Goal: Task Accomplishment & Management: Complete application form

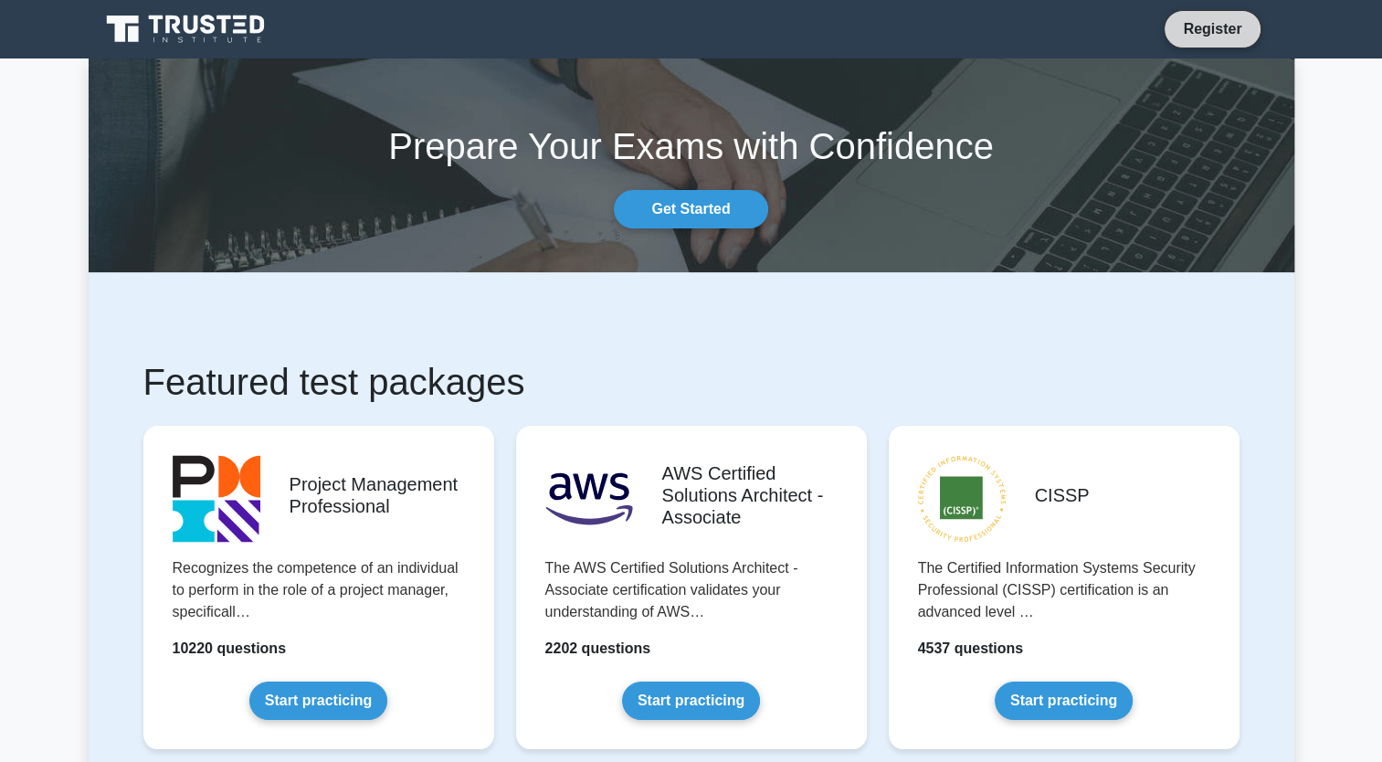
click at [1216, 26] on link "Register" at bounding box center [1212, 28] width 80 height 23
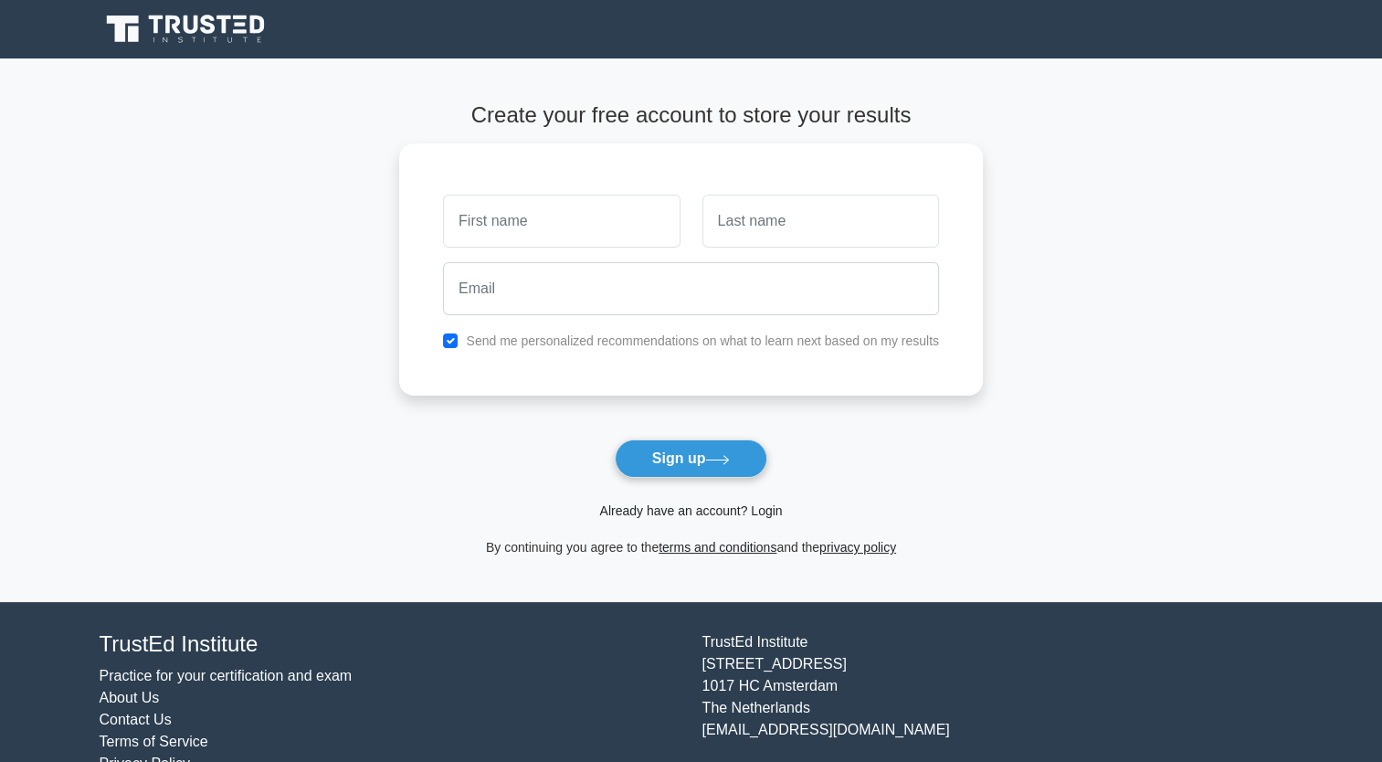
click at [758, 513] on link "Already have an account? Login" at bounding box center [690, 510] width 183 height 15
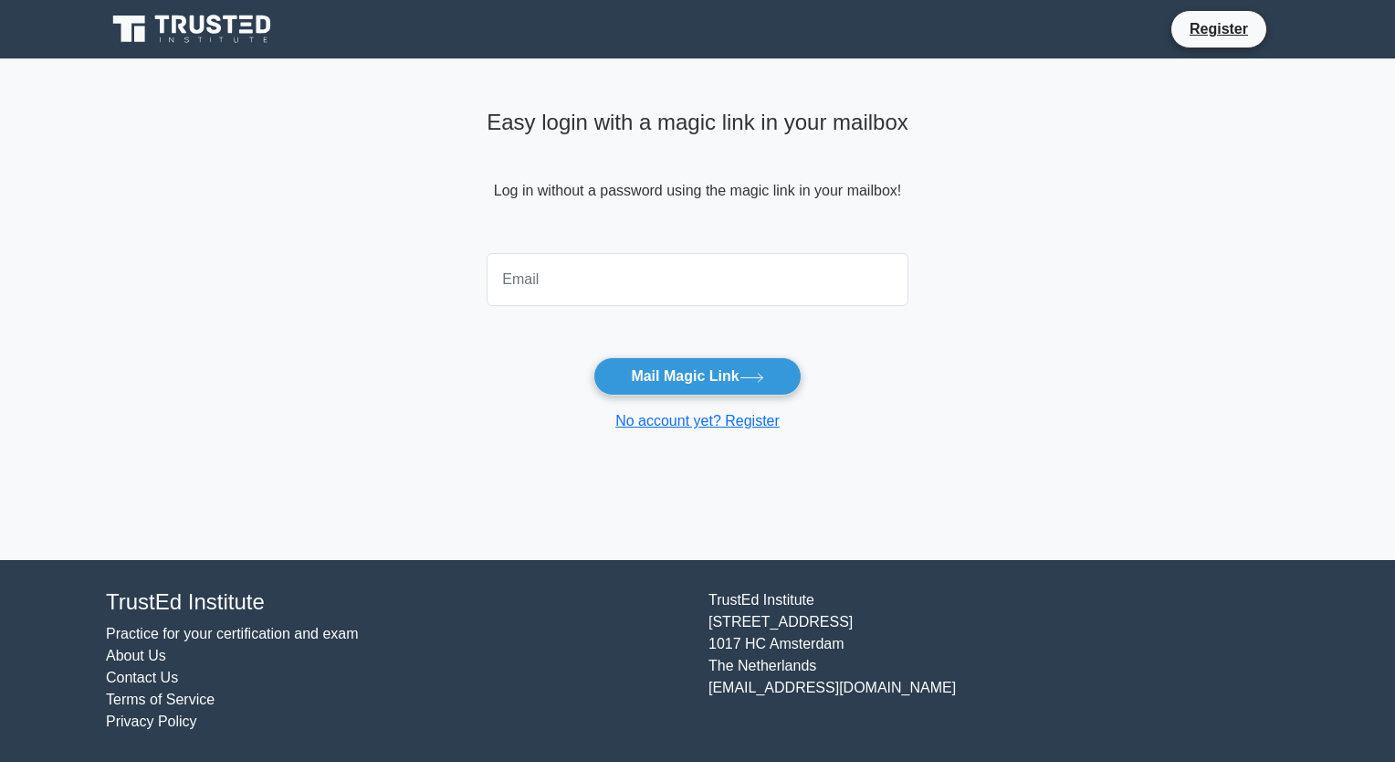
click at [551, 289] on input "email" at bounding box center [698, 279] width 422 height 53
click at [273, 327] on main "Easy login with a magic link in your mailbox Log in without a password using th…" at bounding box center [697, 308] width 1395 height 501
